Goal: Task Accomplishment & Management: Manage account settings

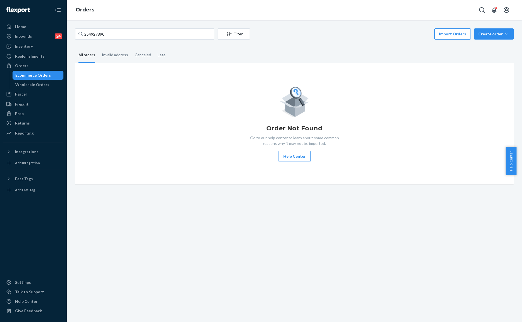
click at [124, 36] on input "254927890" at bounding box center [144, 33] width 139 height 11
click at [87, 35] on input "254927890" at bounding box center [144, 33] width 139 height 11
click at [87, 35] on input "@254927890" at bounding box center [144, 33] width 139 height 11
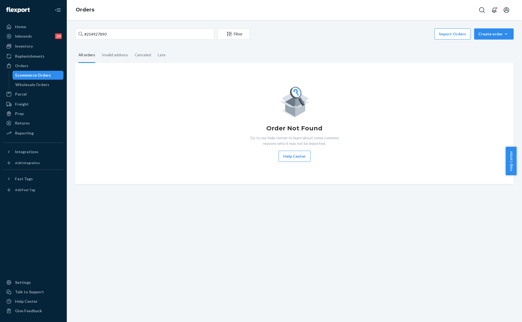
type input "#254927890"
click at [202, 36] on input "#254927890" at bounding box center [144, 33] width 139 height 11
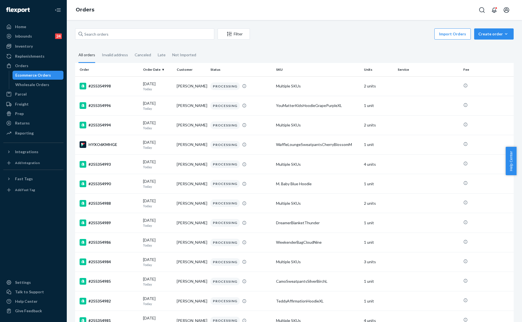
click at [176, 40] on div "Filter Import Orders Create order Ecommerce order Removal order" at bounding box center [294, 34] width 439 height 13
click at [180, 37] on input "text" at bounding box center [144, 33] width 139 height 11
paste input "254927890"
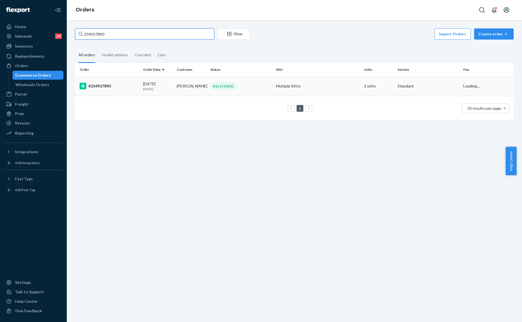
type input "254927890"
click at [209, 90] on div "DELIVERED" at bounding box center [240, 86] width 63 height 8
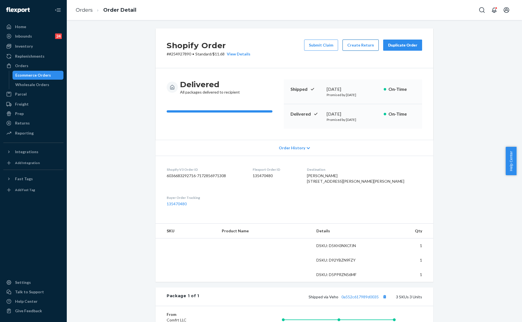
click at [355, 43] on button "Create Return" at bounding box center [361, 45] width 36 height 11
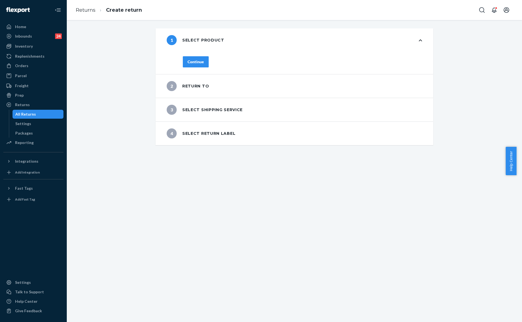
click at [198, 63] on div "Continue" at bounding box center [196, 62] width 16 height 6
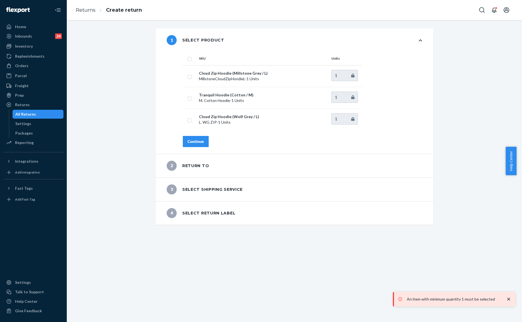
click at [187, 59] on input "checkbox" at bounding box center [189, 58] width 4 height 6
checkbox input "true"
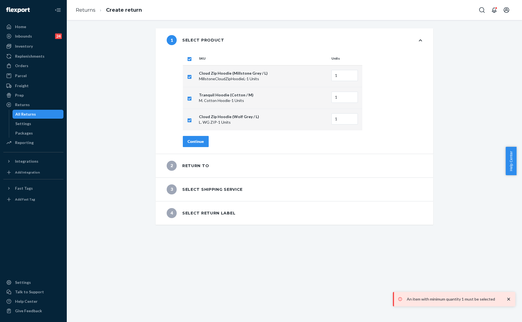
checkbox input "true"
click at [190, 140] on div "Continue" at bounding box center [196, 142] width 16 height 6
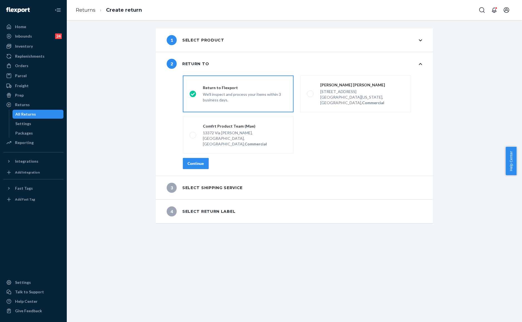
click at [199, 161] on div "Continue" at bounding box center [196, 164] width 16 height 6
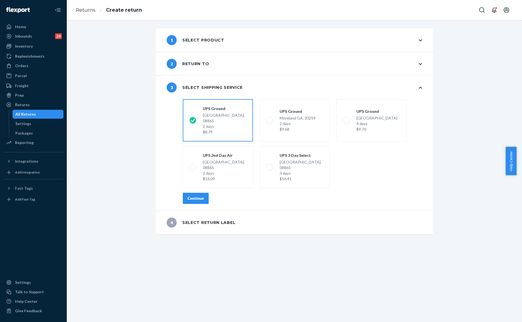
click at [196, 195] on div "Continue" at bounding box center [196, 198] width 16 height 6
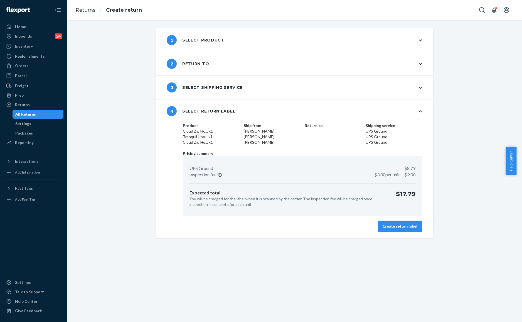
click at [393, 227] on div "Create return label" at bounding box center [400, 226] width 35 height 6
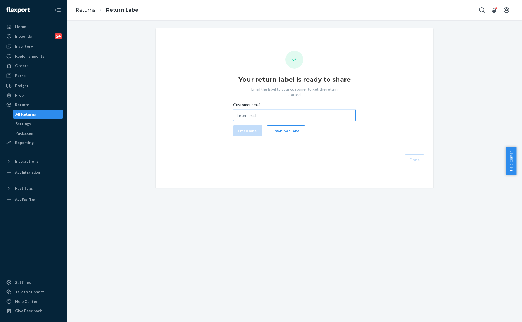
click at [276, 115] on input "Customer email" at bounding box center [294, 115] width 122 height 11
click at [263, 110] on input "Customer email" at bounding box center [294, 115] width 122 height 11
paste input "ccangemi4@gmail.com"
type input "ccangemi4@gmail.com"
click at [243, 125] on button "Email label" at bounding box center [247, 130] width 29 height 11
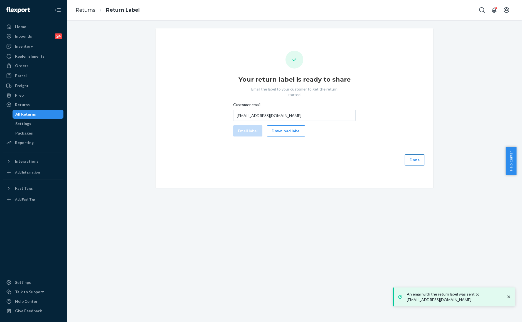
click at [416, 154] on button "Done" at bounding box center [414, 159] width 19 height 11
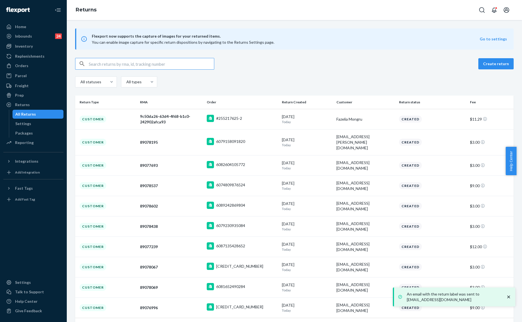
click at [273, 68] on div "Create return" at bounding box center [294, 64] width 439 height 12
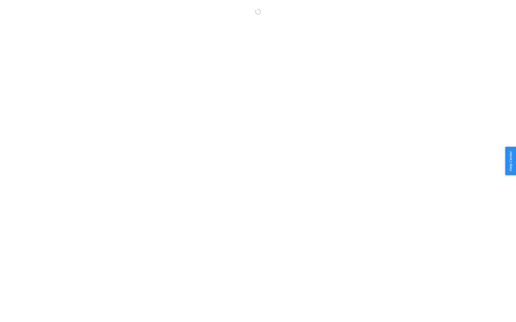
click at [246, 117] on body "× Help Center Username Get Started Inbounds Inventory Orders Billing Fast Tags …" at bounding box center [258, 167] width 516 height 322
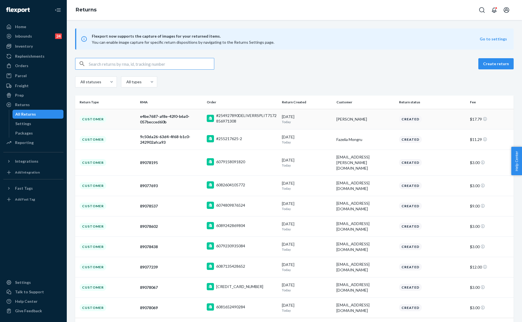
click at [316, 120] on p "Today" at bounding box center [307, 121] width 50 height 5
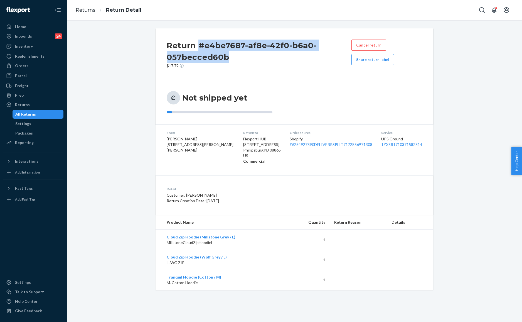
drag, startPoint x: 244, startPoint y: 51, endPoint x: 196, endPoint y: 38, distance: 49.4
click at [196, 38] on div "Return #e4be7687-af8e-42f0-b6a0-057becced60b $17.79 Cancel return Share return …" at bounding box center [295, 53] width 278 height 51
copy h2 "#e4be7687-af8e-42f0-b6a0-057becced60b"
click at [34, 63] on div "Orders" at bounding box center [33, 66] width 59 height 8
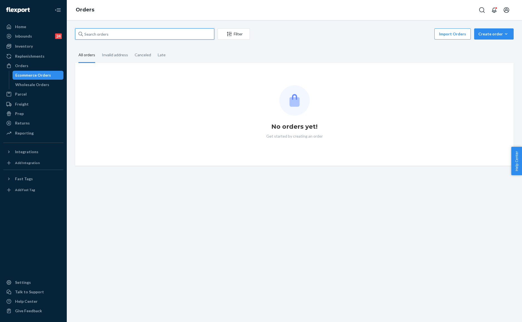
click at [137, 37] on input "text" at bounding box center [144, 33] width 139 height 11
paste input "#254322102"
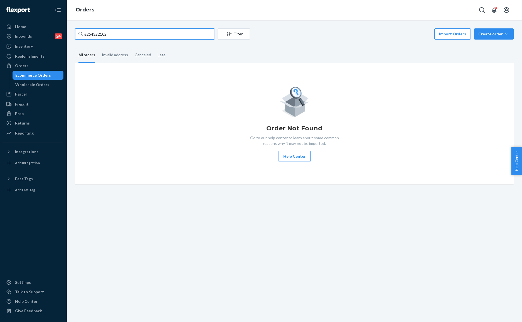
type input "#254322102"
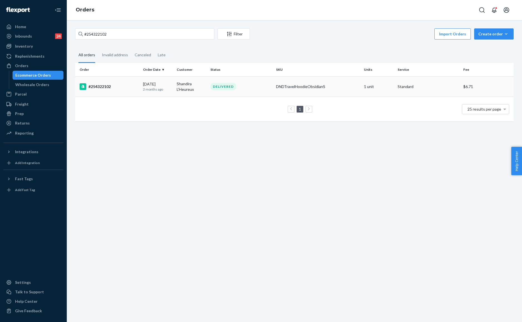
click at [199, 88] on td "Shandira L’Heureux" at bounding box center [191, 86] width 34 height 20
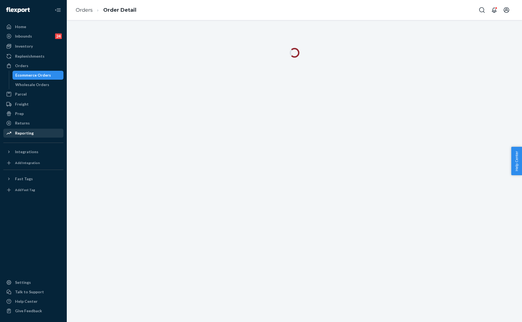
click at [17, 129] on div "Reporting" at bounding box center [33, 133] width 59 height 8
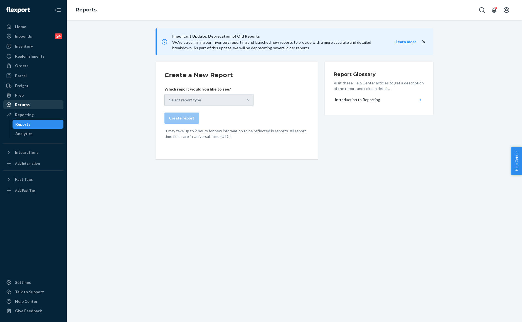
click at [30, 107] on div "Returns" at bounding box center [33, 105] width 59 height 8
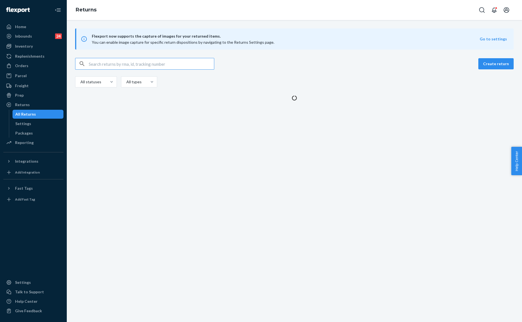
click at [163, 65] on input "text" at bounding box center [151, 63] width 125 height 11
type input "#254322102"
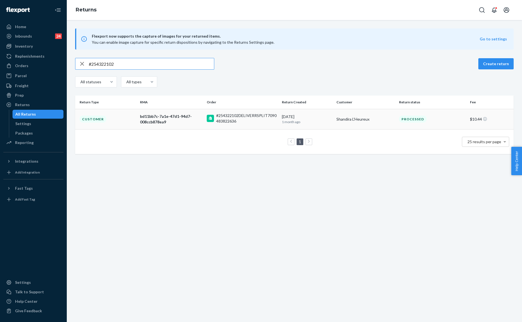
click at [257, 120] on div "#254322102DELIVERRSPLIT7090483822636" at bounding box center [246, 118] width 61 height 11
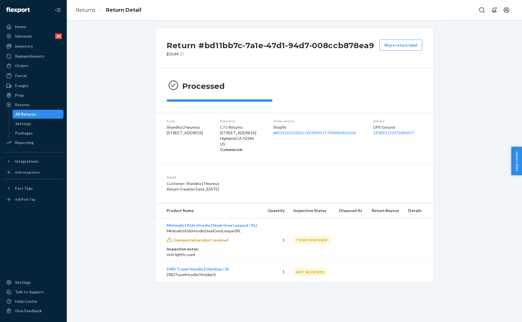
click at [352, 97] on div "Processed" at bounding box center [294, 90] width 255 height 22
click at [97, 237] on div "Return #bd11bb7c-7a1e-47d1-94d7-008ccb878ea9 $10.44 Share return label Processe…" at bounding box center [294, 154] width 447 height 253
click at [129, 241] on div "Return #bd11bb7c-7a1e-47d1-94d7-008ccb878ea9 $10.44 Share return label Processe…" at bounding box center [294, 154] width 447 height 253
click at [132, 241] on div "Return #bd11bb7c-7a1e-47d1-94d7-008ccb878ea9 $10.44 Share return label Processe…" at bounding box center [294, 154] width 447 height 253
